Goal: Task Accomplishment & Management: Use online tool/utility

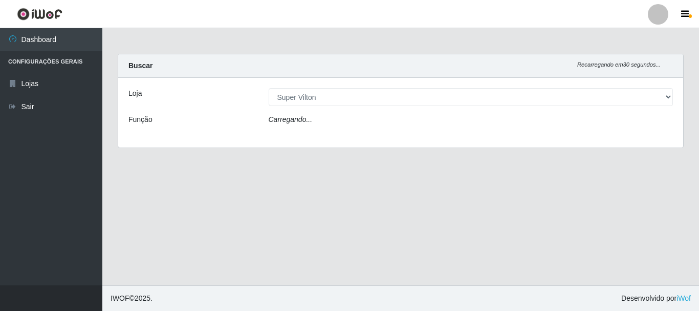
select select "379"
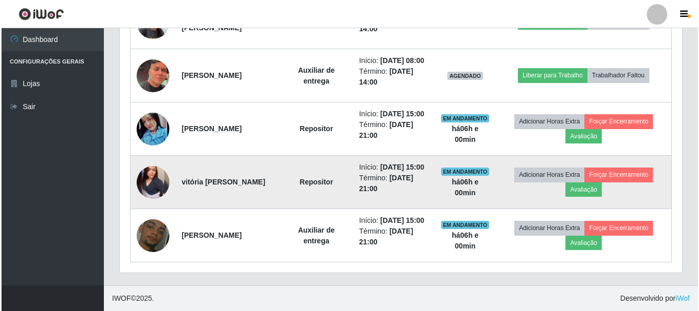
scroll to position [507, 0]
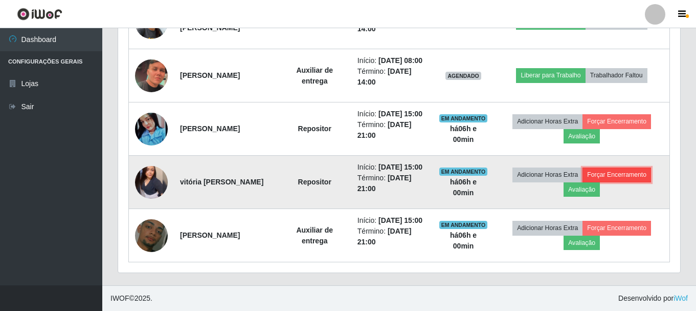
click at [639, 167] on button "Forçar Encerramento" at bounding box center [617, 174] width 69 height 14
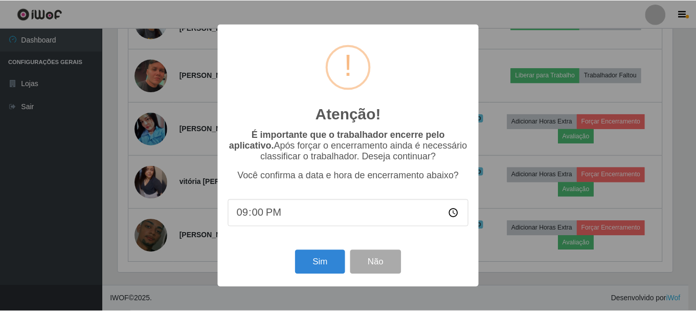
scroll to position [212, 557]
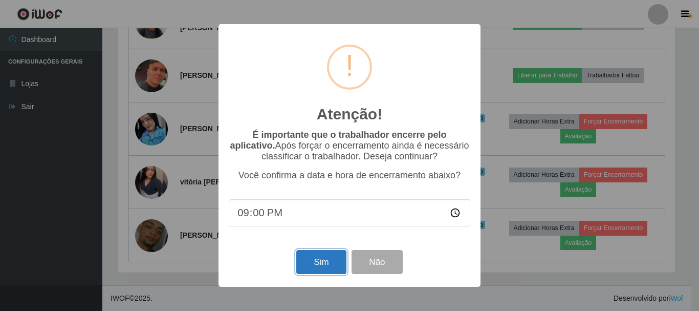
click at [325, 269] on button "Sim" at bounding box center [321, 262] width 50 height 24
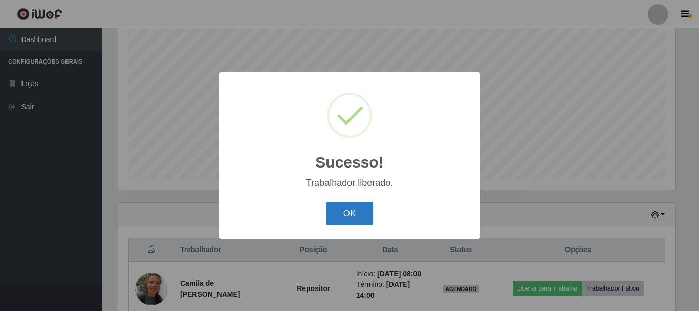
click at [350, 226] on button "OK" at bounding box center [350, 214] width 48 height 24
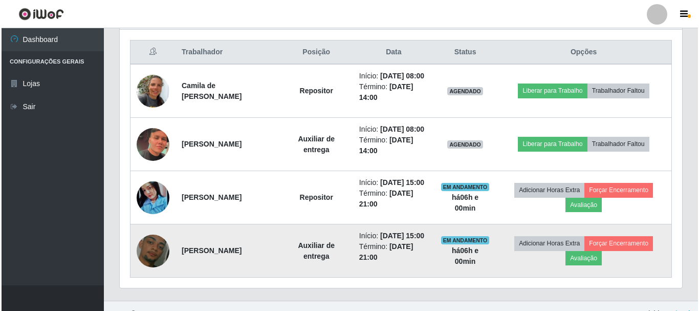
scroll to position [443, 0]
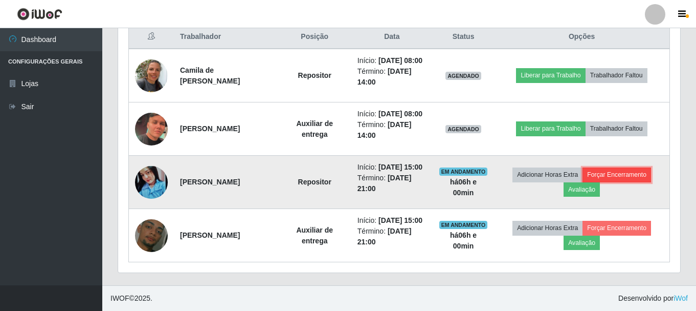
click at [616, 167] on button "Forçar Encerramento" at bounding box center [617, 174] width 69 height 14
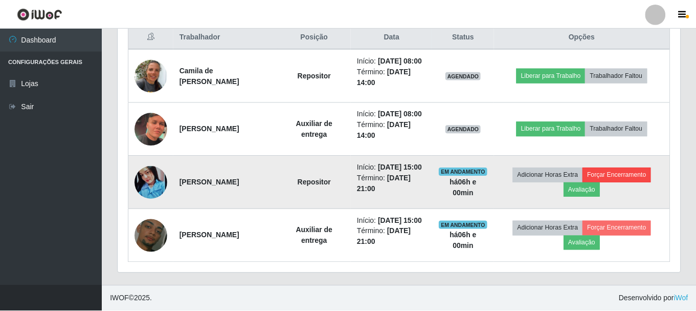
scroll to position [212, 557]
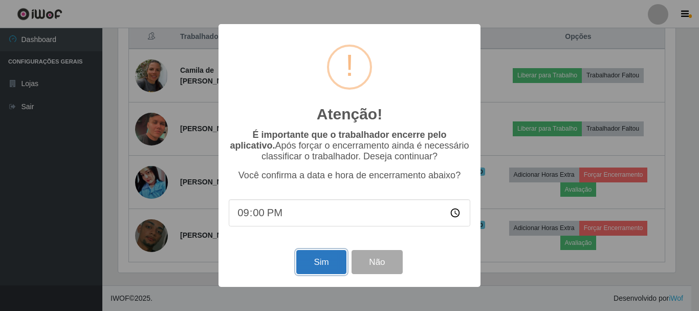
click at [322, 259] on button "Sim" at bounding box center [321, 262] width 50 height 24
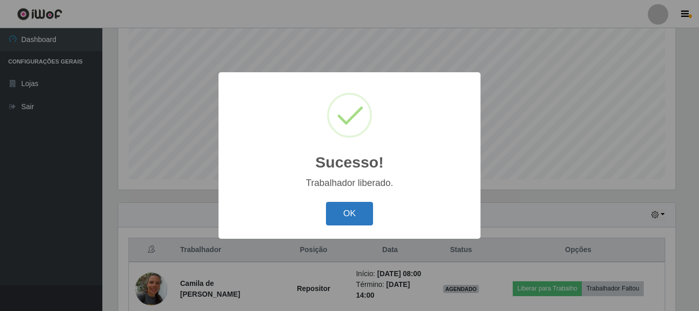
click at [371, 217] on button "OK" at bounding box center [350, 214] width 48 height 24
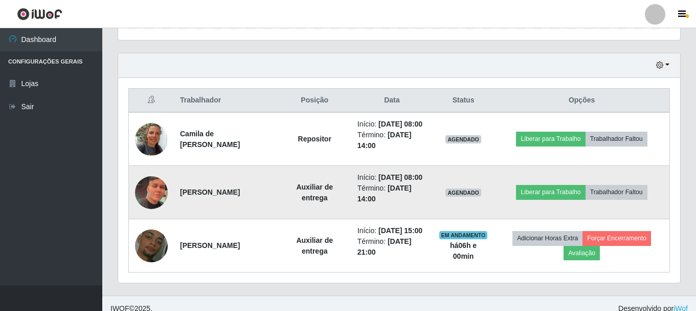
scroll to position [346, 0]
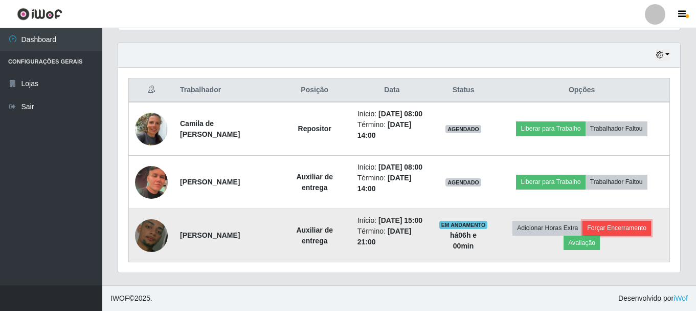
click at [616, 223] on button "Forçar Encerramento" at bounding box center [617, 228] width 69 height 14
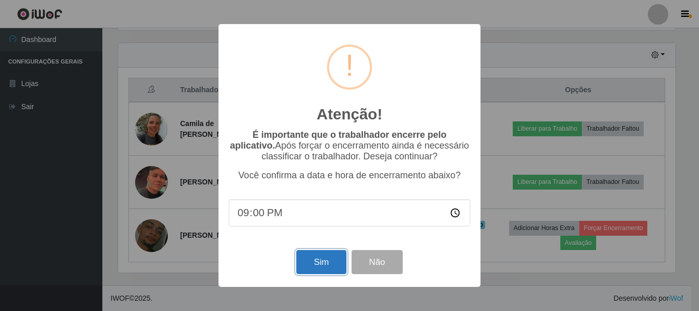
click at [311, 253] on button "Sim" at bounding box center [321, 262] width 50 height 24
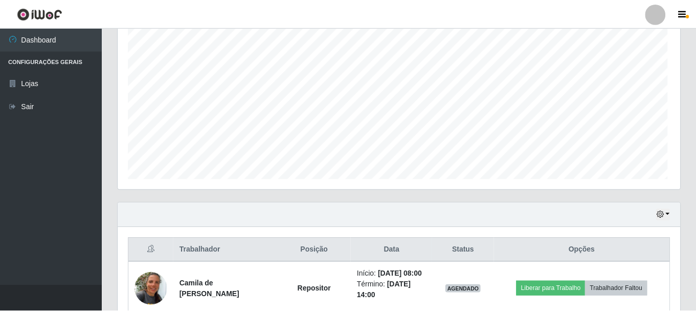
scroll to position [0, 0]
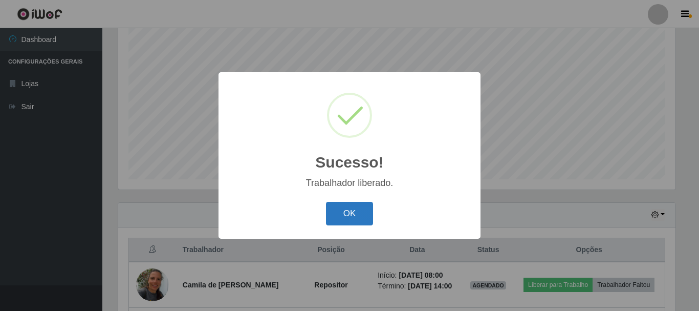
click at [347, 206] on button "OK" at bounding box center [350, 214] width 48 height 24
